Goal: Information Seeking & Learning: Learn about a topic

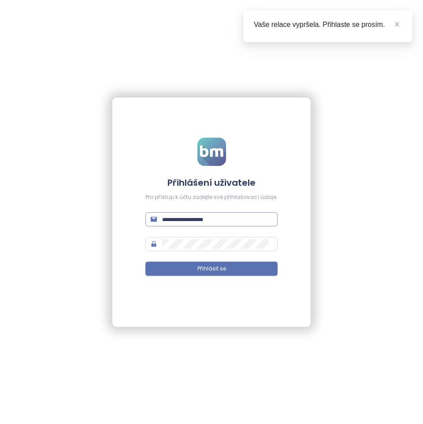
type input "**********"
click at [194, 217] on input "**********" at bounding box center [217, 219] width 110 height 10
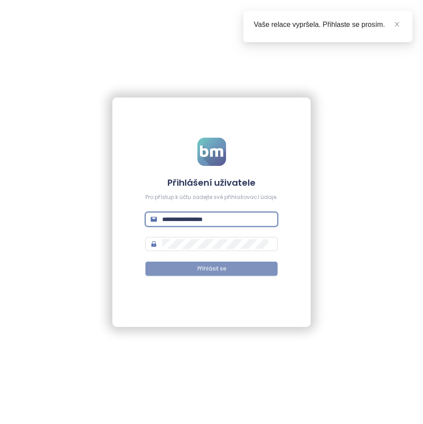
click at [196, 273] on button "Přihlásit se" at bounding box center [211, 268] width 132 height 14
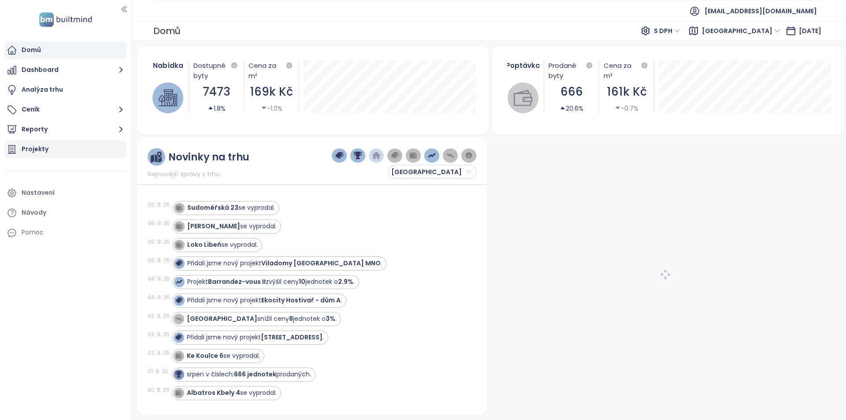
click at [33, 149] on div "Projekty" at bounding box center [35, 149] width 27 height 11
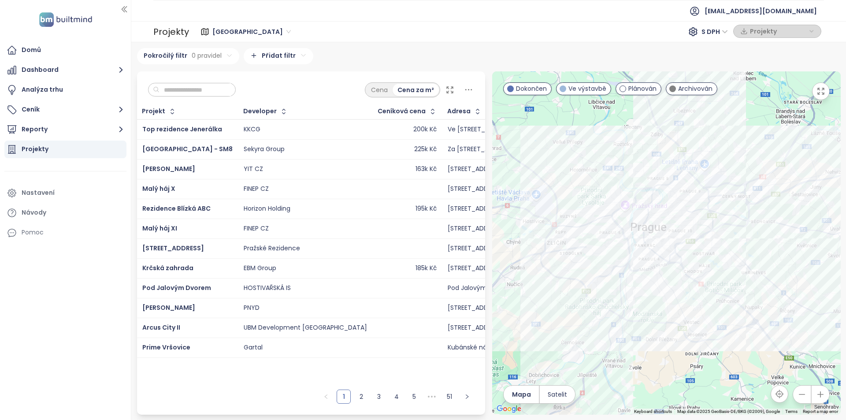
click at [423, 88] on icon at bounding box center [468, 89] width 11 height 11
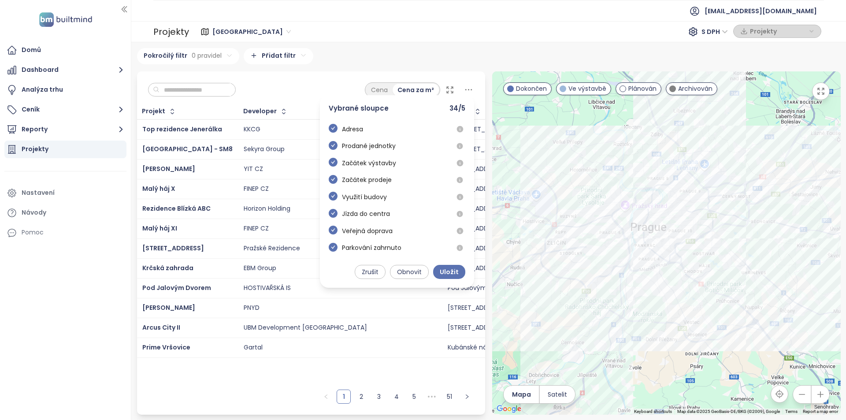
click at [423, 31] on div "Praha S DPH Projekty" at bounding box center [507, 32] width 630 height 14
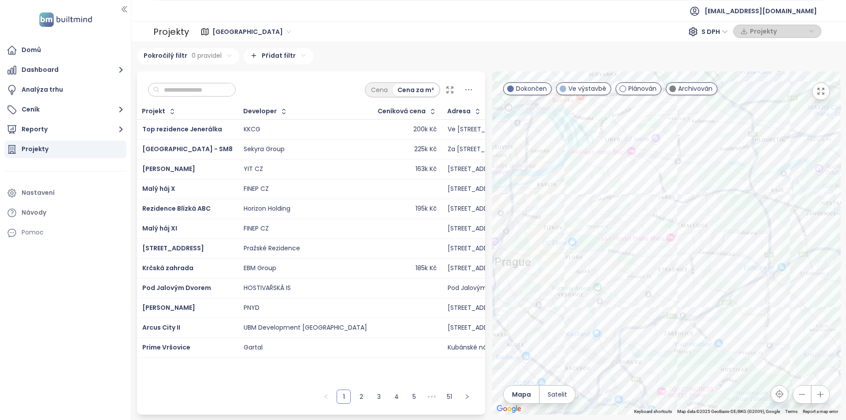
click at [423, 44] on div "Praha 611 projektů Area [PERSON_NAME] 55 projektů ··· Uholičky 1 projekt ··· Bu…" at bounding box center [488, 231] width 715 height 378
drag, startPoint x: 624, startPoint y: 307, endPoint x: 728, endPoint y: 238, distance: 124.9
click at [423, 238] on div at bounding box center [666, 242] width 349 height 343
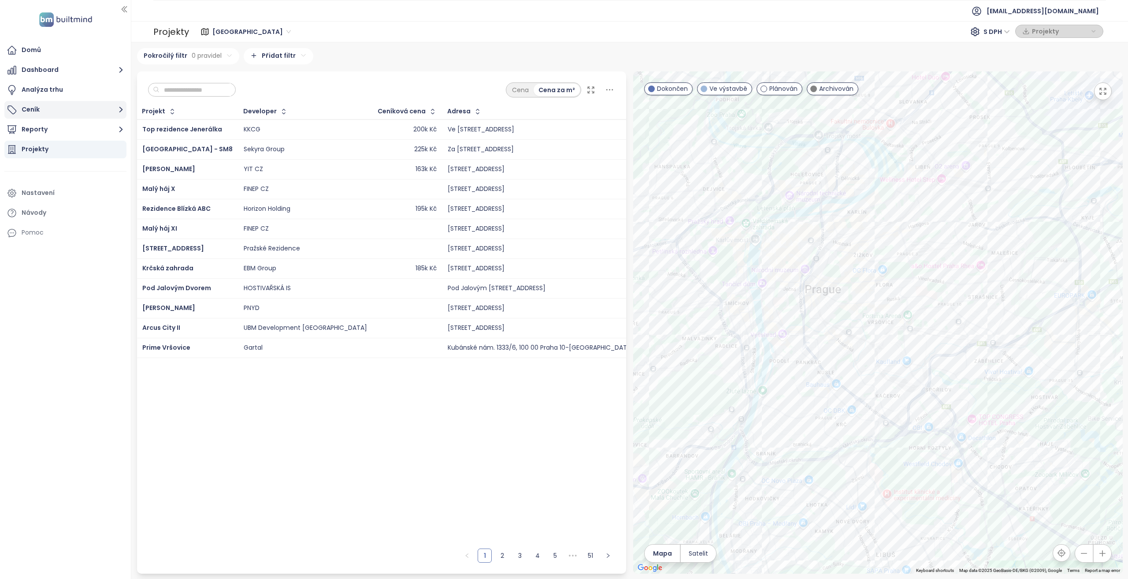
click at [49, 109] on button "Ceník" at bounding box center [65, 110] width 122 height 18
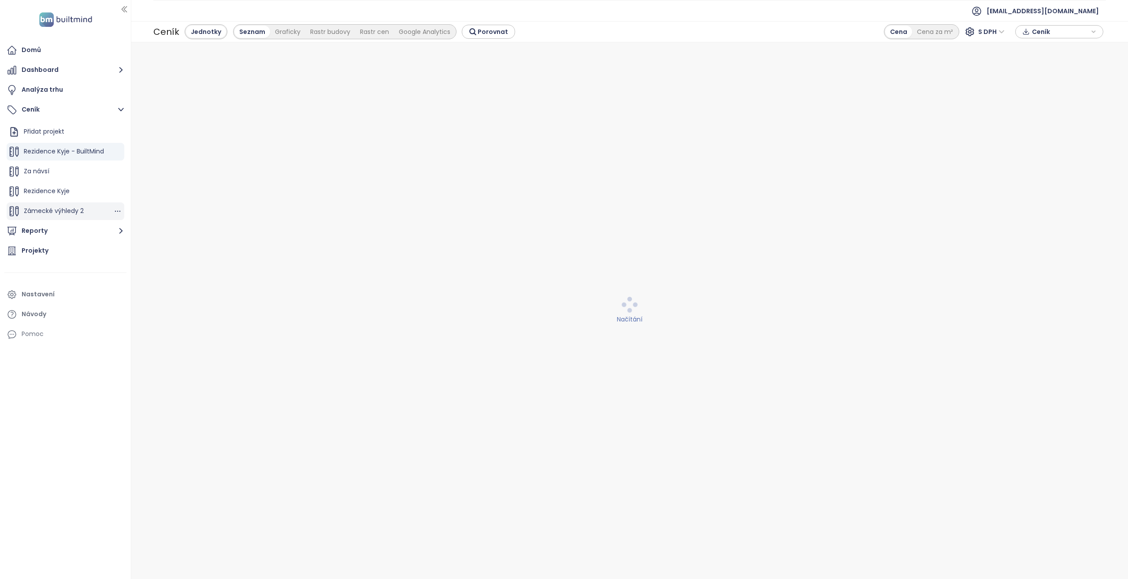
scroll to position [20, 0]
click at [69, 209] on div "Pod Valem" at bounding box center [66, 211] width 118 height 18
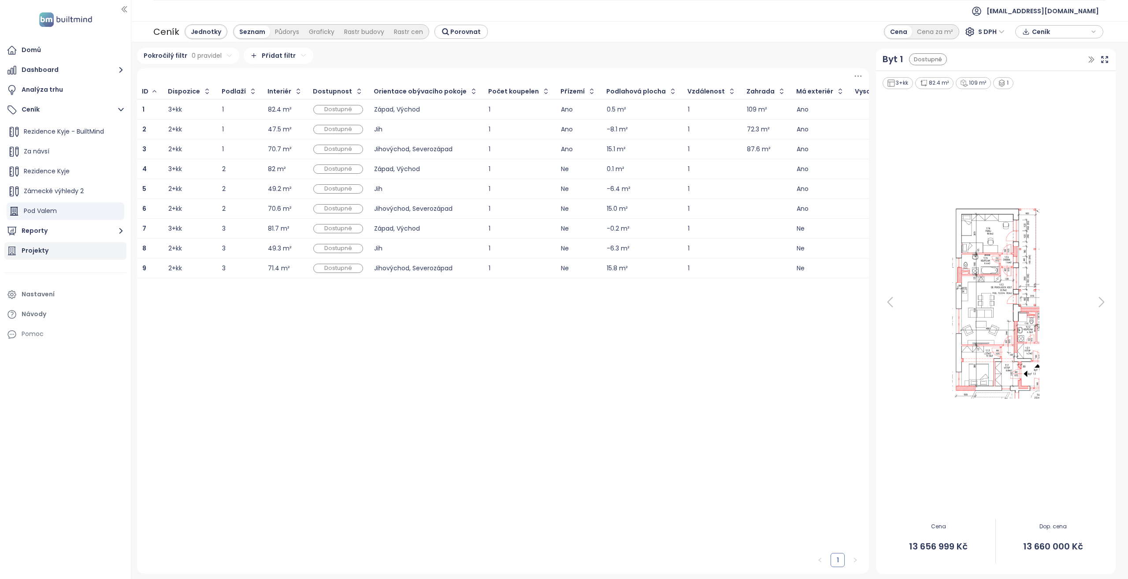
click at [66, 251] on div "Projekty" at bounding box center [65, 251] width 122 height 18
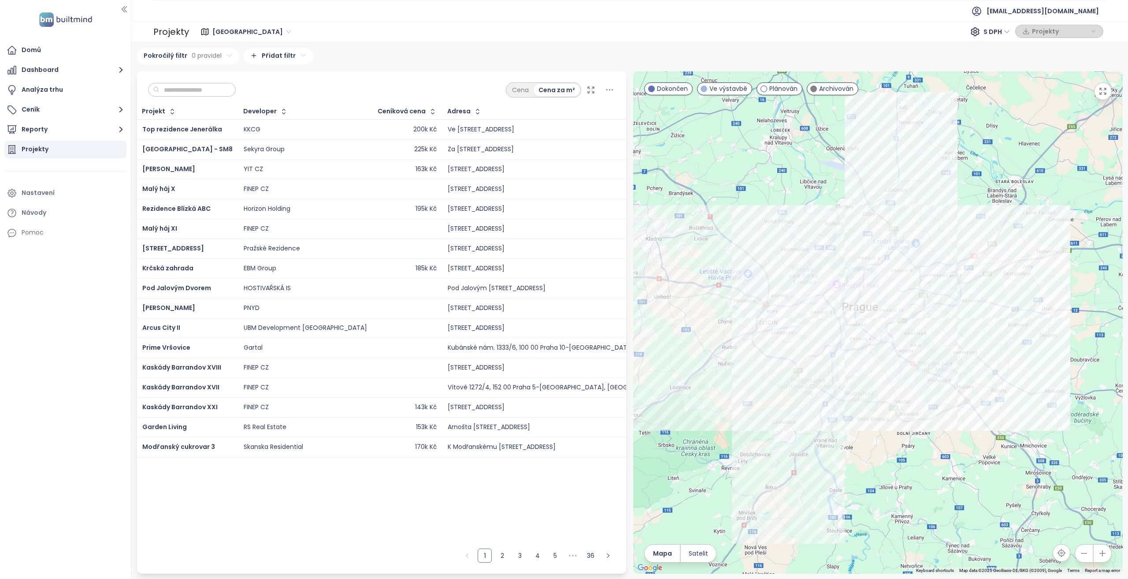
click at [423, 89] on icon at bounding box center [609, 89] width 7 height 1
click at [423, 77] on div "Cena Cena za m²" at bounding box center [382, 87] width 490 height 33
click at [423, 89] on icon at bounding box center [609, 89] width 11 height 11
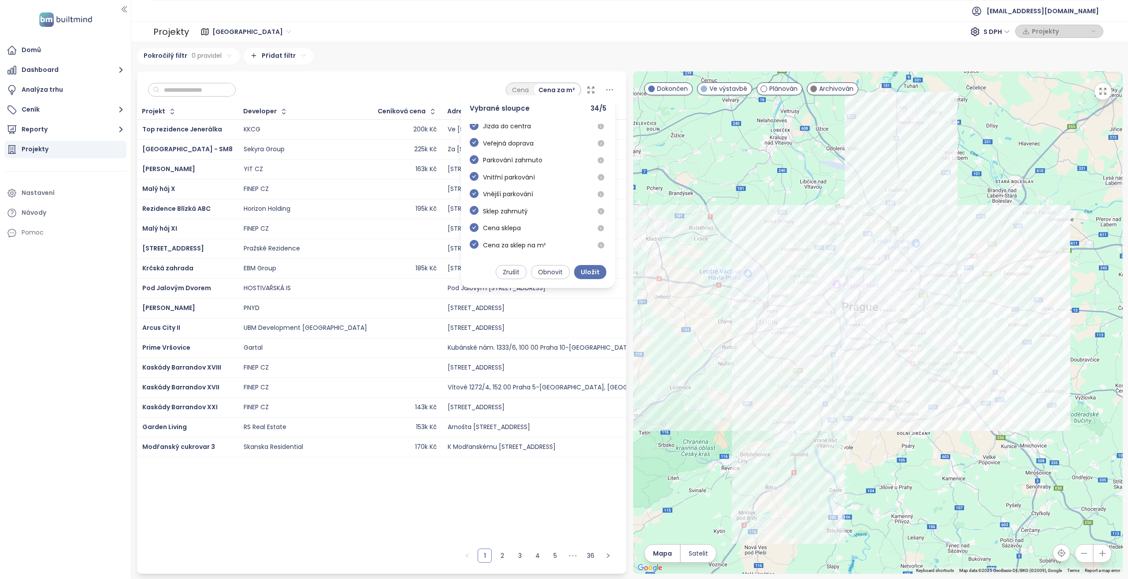
scroll to position [88, 0]
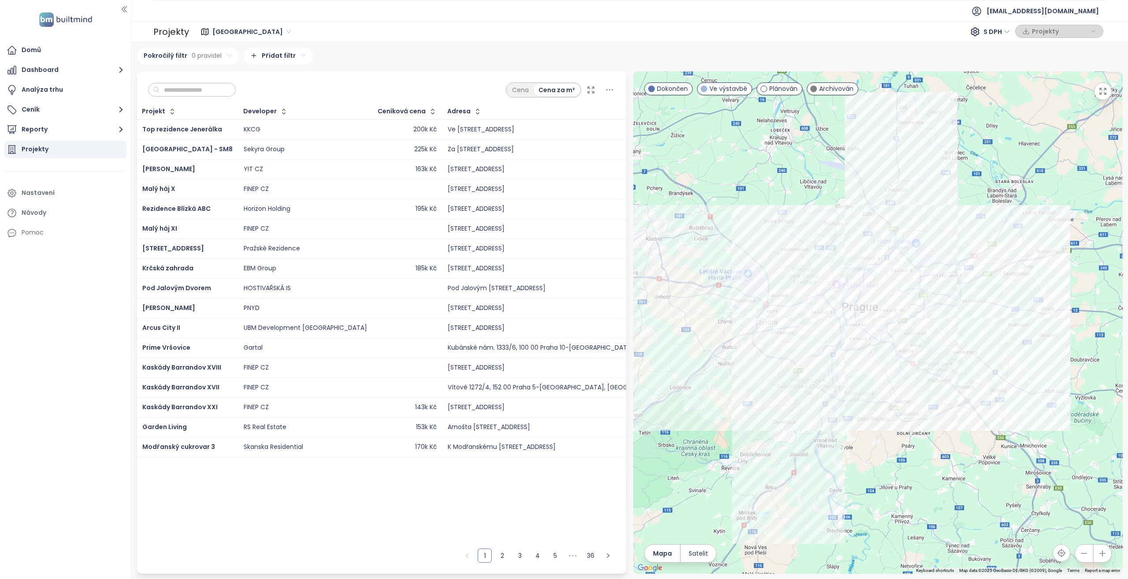
click at [423, 66] on div "Praha 611 projektů Area [PERSON_NAME] 55 projektů ··· Uholičky 1 projekt ··· Bu…" at bounding box center [630, 310] width 986 height 525
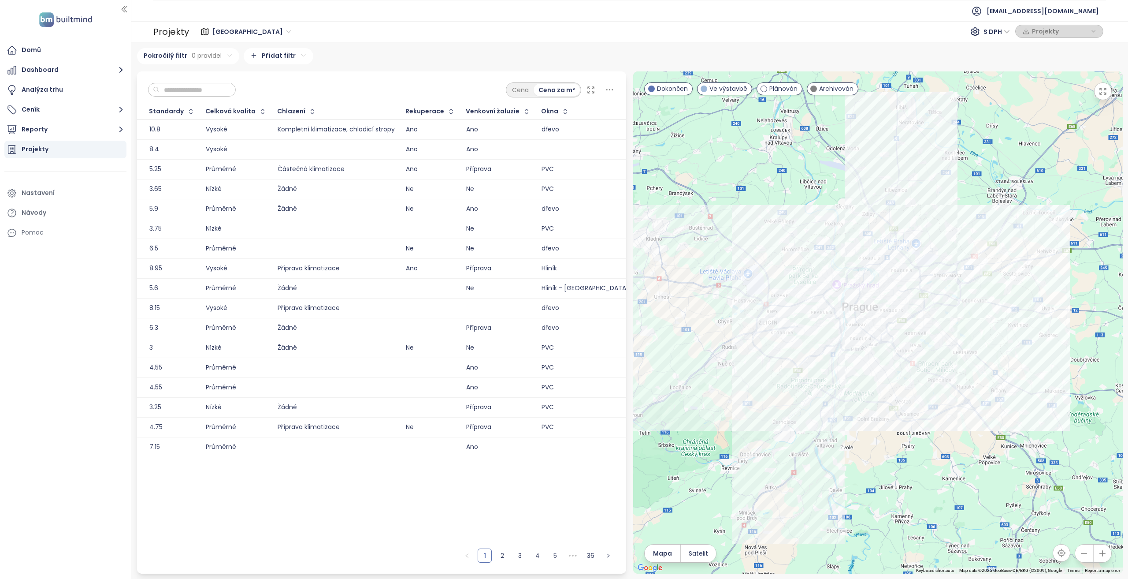
scroll to position [0, 0]
